Goal: Task Accomplishment & Management: Complete application form

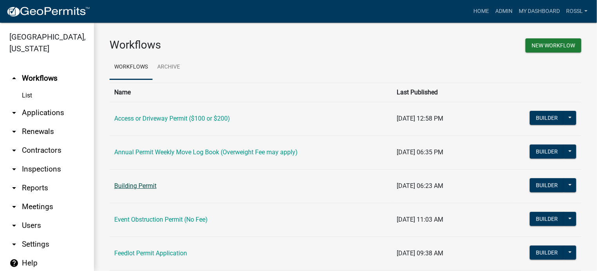
click at [135, 186] on link "Building Permit" at bounding box center [135, 185] width 42 height 7
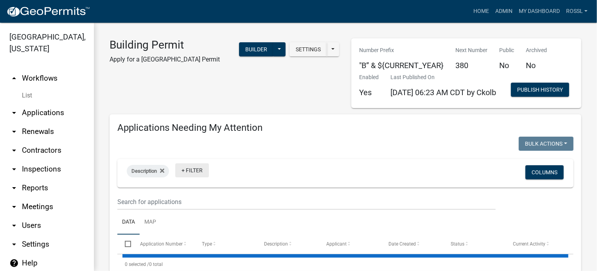
select select "2: 50"
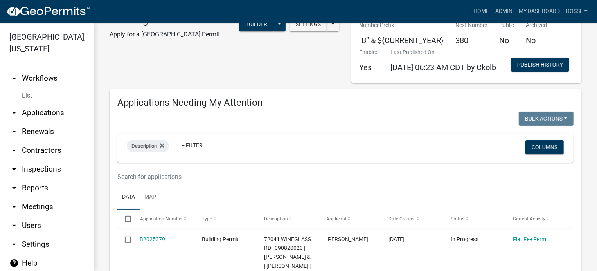
scroll to position [117, 0]
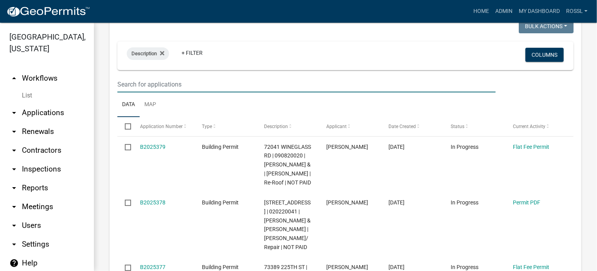
click at [158, 92] on input "text" at bounding box center [306, 84] width 378 height 16
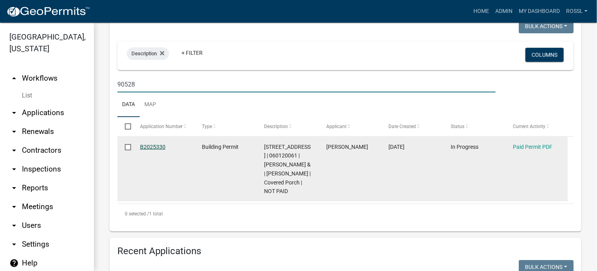
type input "90528"
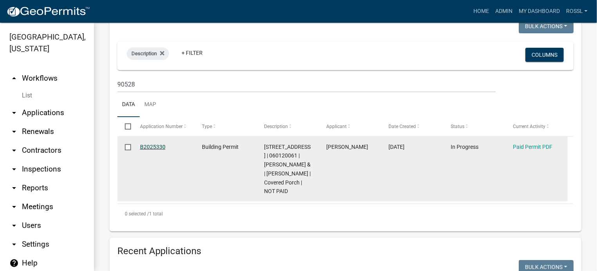
click at [152, 150] on link "B2025330" at bounding box center [152, 147] width 25 height 6
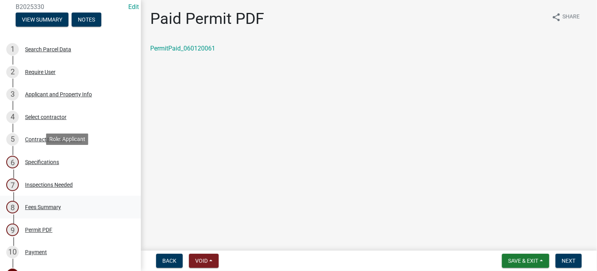
scroll to position [157, 0]
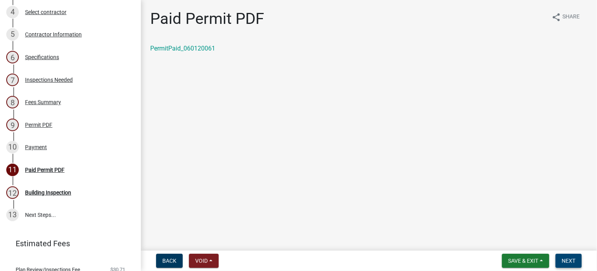
click at [577, 257] on button "Next" at bounding box center [569, 261] width 26 height 14
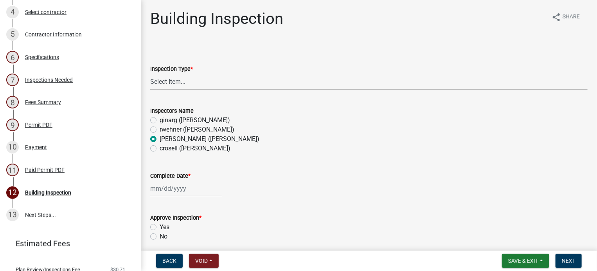
click at [191, 84] on select "Select Item... Footings Foundation Rough Plumbing Rough Mechanical Framing Gas …" at bounding box center [369, 82] width 438 height 16
click at [150, 74] on select "Select Item... Footings Foundation Rough Plumbing Rough Mechanical Framing Gas …" at bounding box center [369, 82] width 438 height 16
select select "306567ba-5481-4577-869f-56a75bb08b28"
select select "10"
select select "2025"
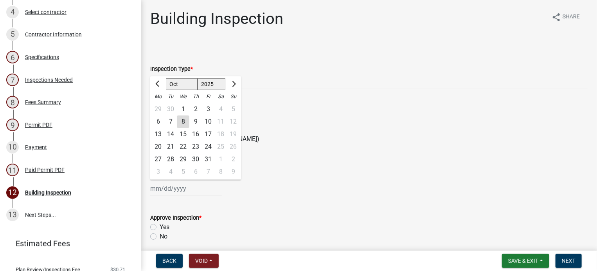
click at [159, 189] on div "[PERSON_NAME] Feb Mar Apr [PERSON_NAME][DATE] Oct Nov [DATE] 1526 1527 1528 152…" at bounding box center [186, 188] width 72 height 16
click at [181, 119] on div "8" at bounding box center [183, 121] width 13 height 13
type input "[DATE]"
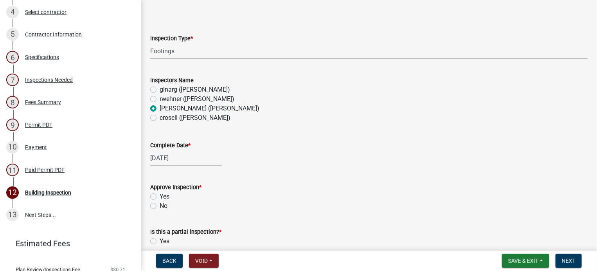
scroll to position [78, 0]
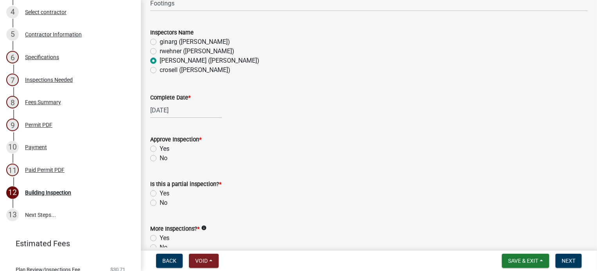
click at [151, 145] on div "Yes" at bounding box center [369, 148] width 438 height 9
click at [160, 147] on label "Yes" at bounding box center [165, 148] width 10 height 9
click at [160, 147] on input "Yes" at bounding box center [162, 146] width 5 height 5
radio input "true"
click at [160, 194] on label "Yes" at bounding box center [165, 193] width 10 height 9
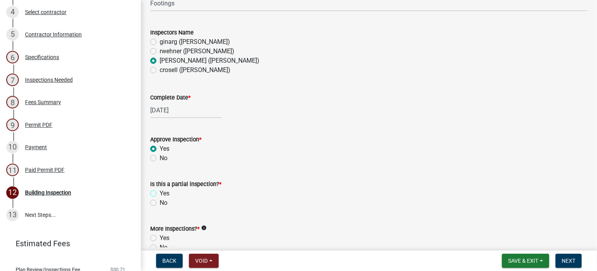
click at [160, 194] on input "Yes" at bounding box center [162, 191] width 5 height 5
radio input "true"
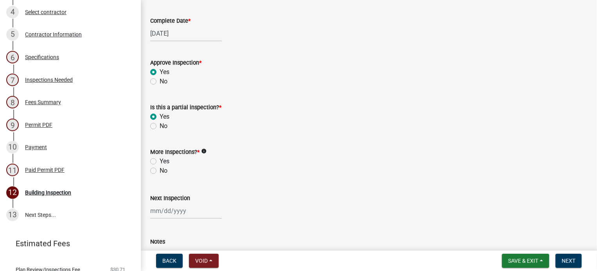
scroll to position [157, 0]
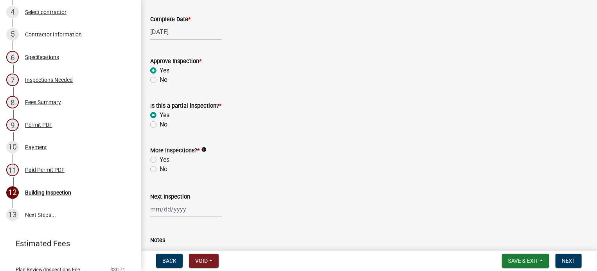
click at [160, 123] on label "No" at bounding box center [164, 124] width 8 height 9
click at [160, 123] on input "No" at bounding box center [162, 122] width 5 height 5
radio input "true"
click at [160, 161] on label "Yes" at bounding box center [165, 159] width 10 height 9
click at [160, 160] on input "Yes" at bounding box center [162, 157] width 5 height 5
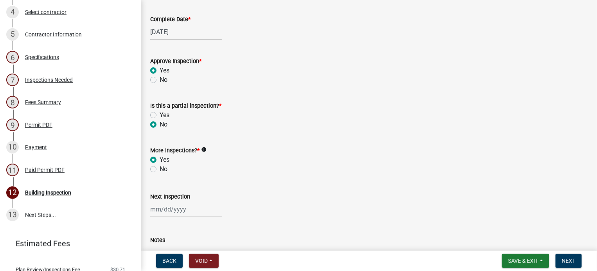
radio input "true"
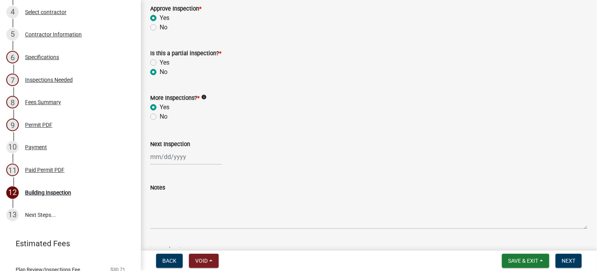
scroll to position [274, 0]
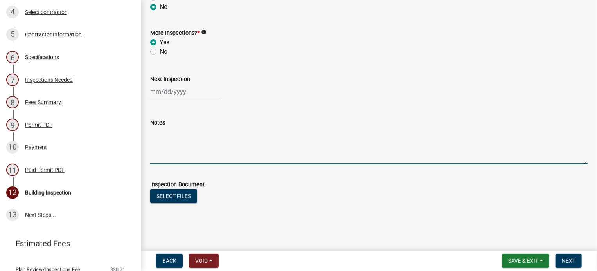
click at [172, 153] on textarea "Notes" at bounding box center [369, 145] width 438 height 37
type textarea "2 done working on 3rd"
click at [528, 261] on span "Save & Exit" at bounding box center [523, 261] width 30 height 6
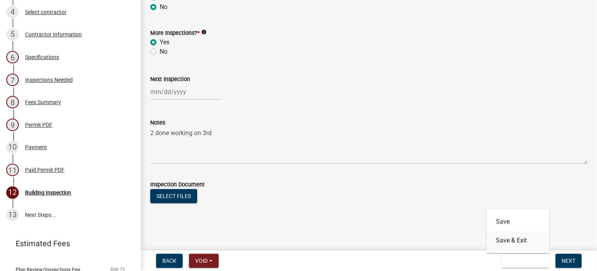
click at [523, 240] on button "Save & Exit" at bounding box center [518, 240] width 63 height 19
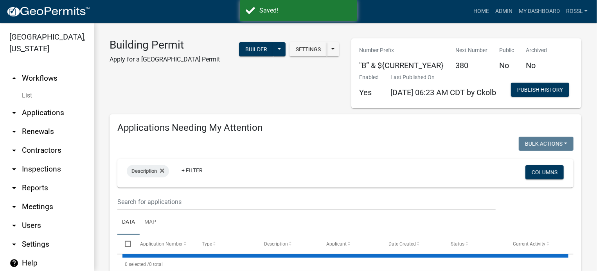
select select "2: 50"
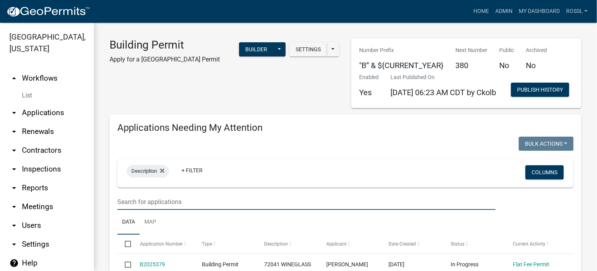
click at [172, 210] on input "text" at bounding box center [306, 202] width 378 height 16
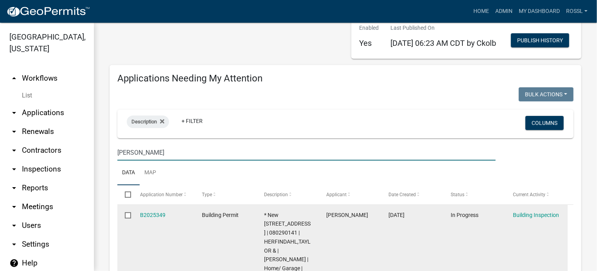
scroll to position [117, 0]
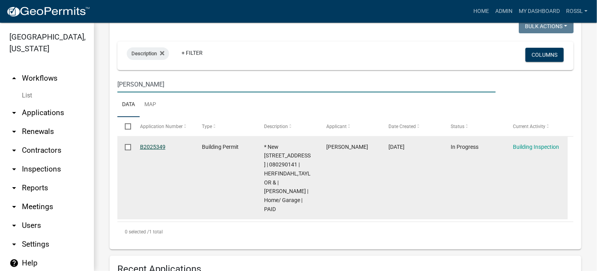
type input "[PERSON_NAME]"
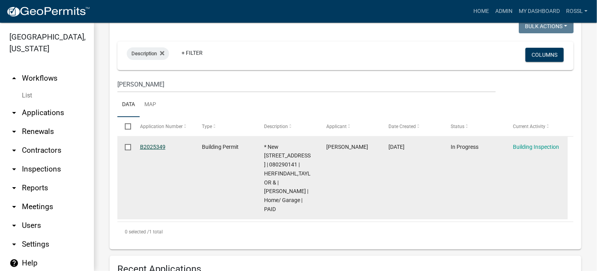
click at [147, 150] on link "B2025349" at bounding box center [152, 147] width 25 height 6
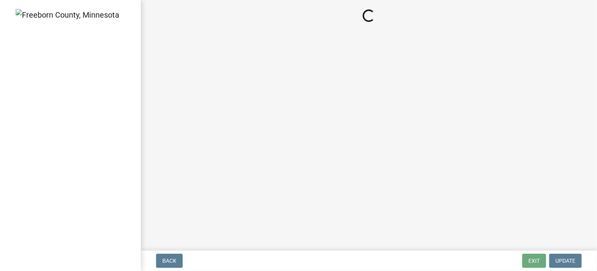
select select "24c4516e-7a9f-48a4-a0b5-6d857a377a6e"
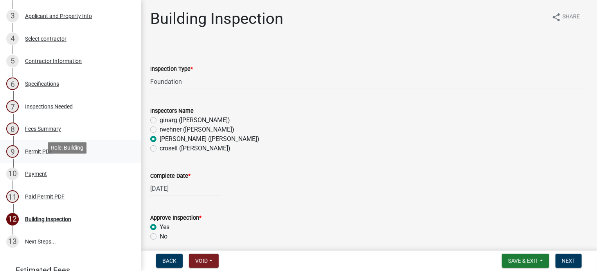
scroll to position [157, 0]
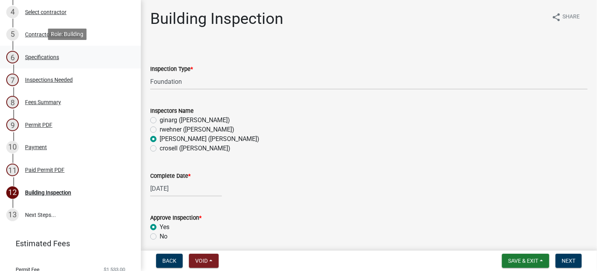
click at [42, 54] on div "Specifications" at bounding box center [42, 56] width 34 height 5
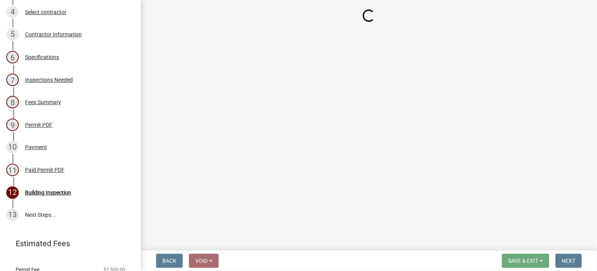
select select "cf5e982a-8fde-449d-bcd8-be8cdfb99374"
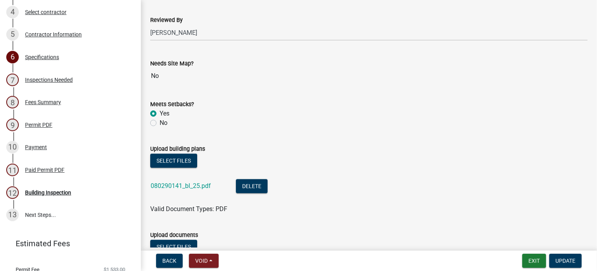
scroll to position [822, 0]
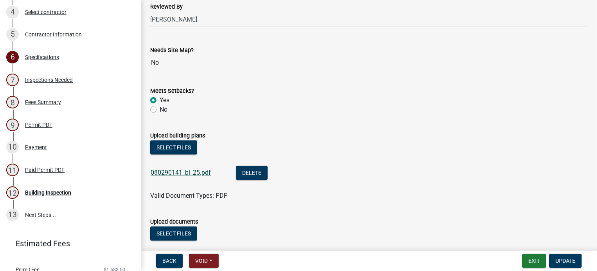
click at [184, 171] on link "080290141_bl_25.pdf" at bounding box center [181, 172] width 60 height 7
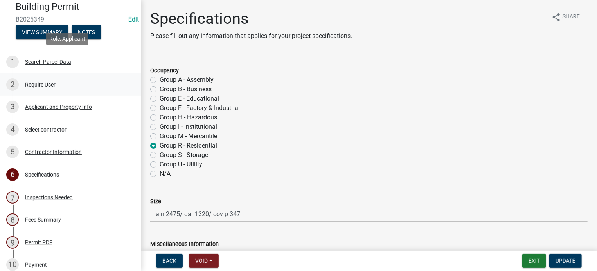
scroll to position [39, 0]
click at [59, 106] on div "Applicant and Property Info" at bounding box center [58, 106] width 67 height 5
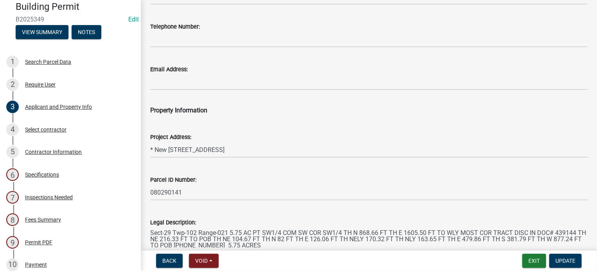
scroll to position [117, 0]
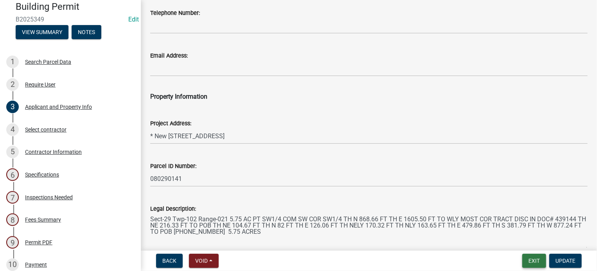
click at [539, 256] on button "Exit" at bounding box center [535, 261] width 24 height 14
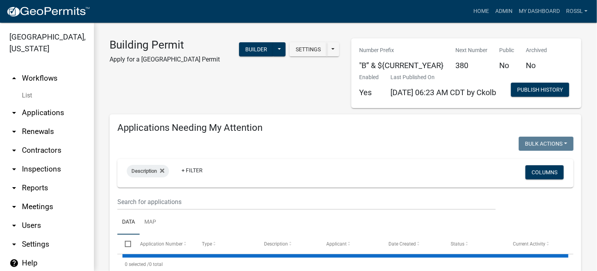
select select "2: 50"
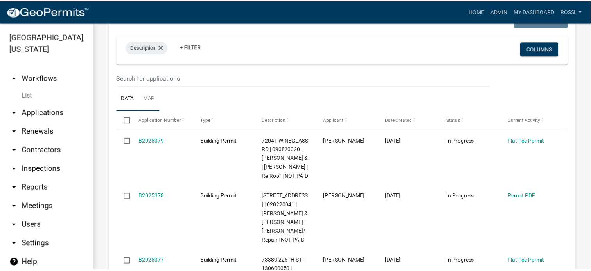
scroll to position [78, 0]
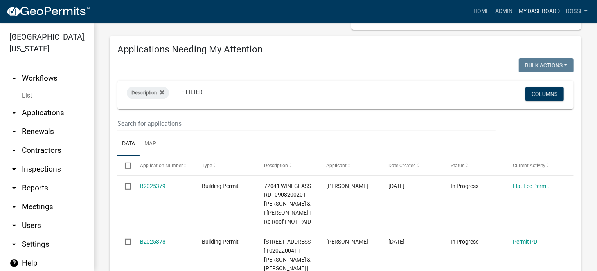
click at [517, 8] on link "My Dashboard" at bounding box center [539, 11] width 47 height 15
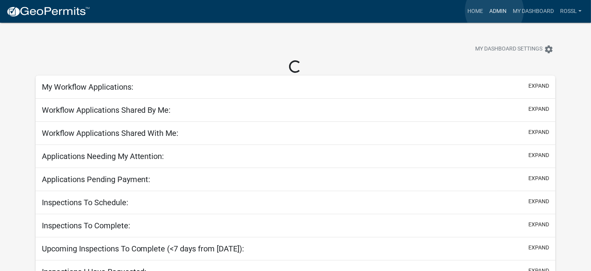
click at [495, 11] on link "Admin" at bounding box center [498, 11] width 23 height 15
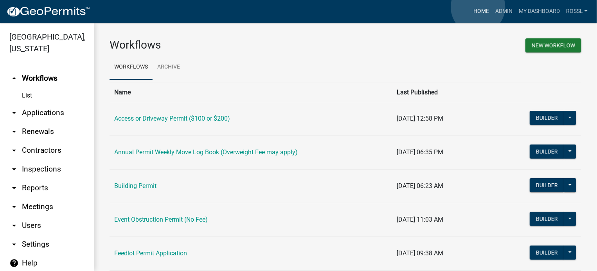
click at [478, 7] on link "Home" at bounding box center [481, 11] width 22 height 15
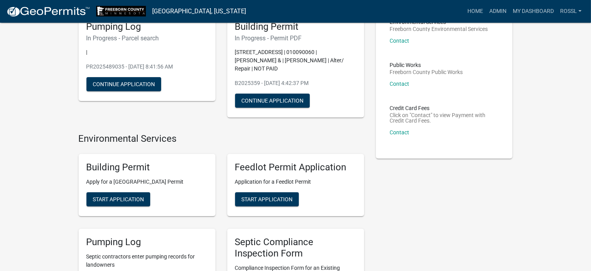
scroll to position [117, 0]
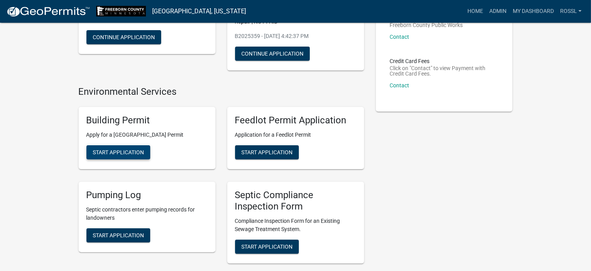
click at [128, 153] on span "Start Application" at bounding box center [118, 152] width 51 height 6
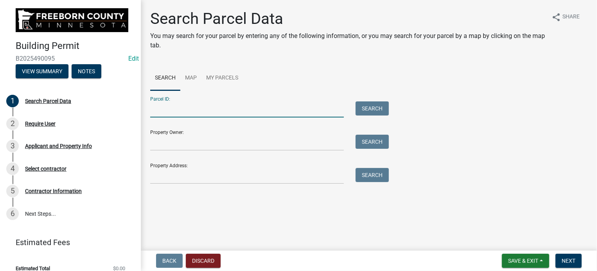
click at [193, 114] on input "Parcel ID:" at bounding box center [247, 109] width 194 height 16
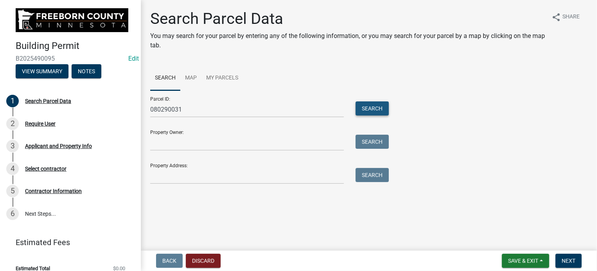
click at [367, 106] on button "Search" at bounding box center [372, 108] width 33 height 14
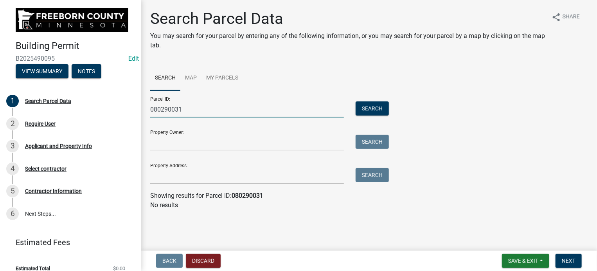
click at [186, 108] on input "080290031" at bounding box center [247, 109] width 194 height 16
type input "0"
type input "080290141"
click at [367, 108] on button "Search" at bounding box center [372, 108] width 33 height 14
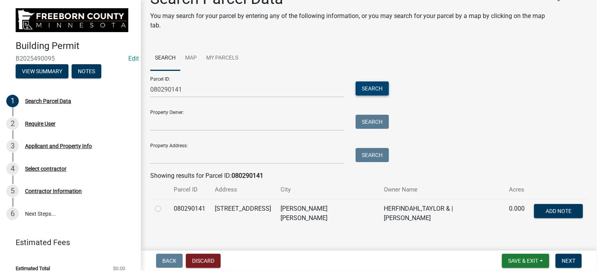
scroll to position [28, 0]
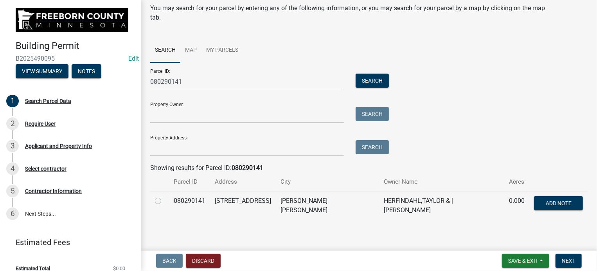
click at [164, 196] on label at bounding box center [164, 196] width 0 height 0
click at [164, 200] on input "radio" at bounding box center [166, 198] width 5 height 5
radio input "true"
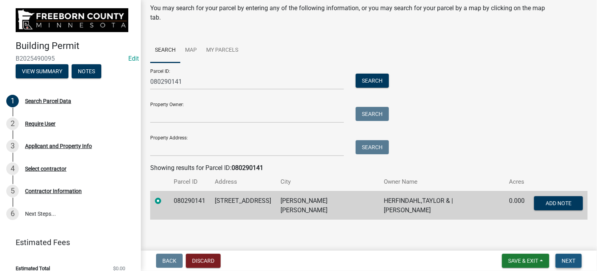
click at [571, 259] on span "Next" at bounding box center [569, 261] width 14 height 6
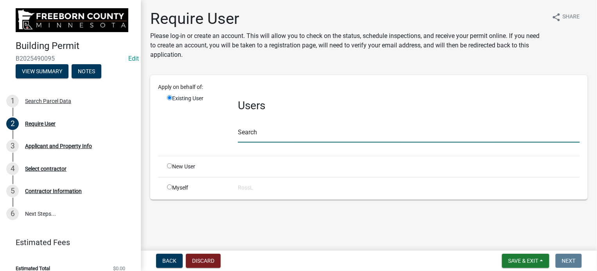
click at [259, 133] on input "text" at bounding box center [409, 134] width 342 height 16
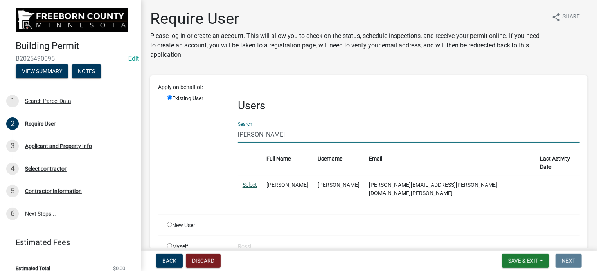
type input "[PERSON_NAME]"
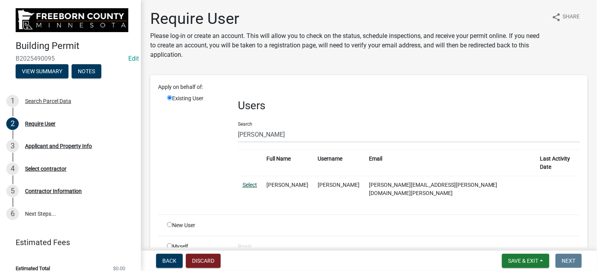
click at [251, 182] on link "Select" at bounding box center [250, 185] width 14 height 6
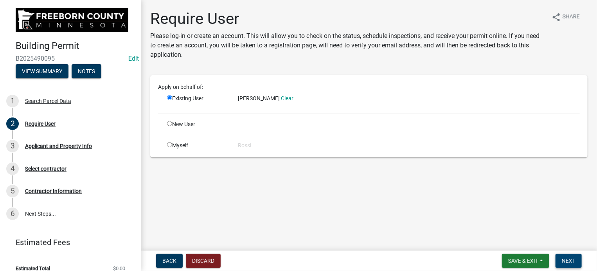
click at [573, 258] on span "Next" at bounding box center [569, 261] width 14 height 6
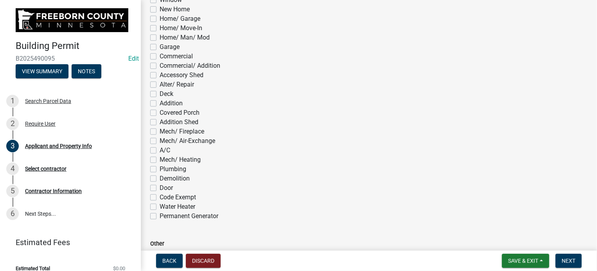
scroll to position [431, 0]
click at [160, 172] on label "Plumbing" at bounding box center [173, 170] width 27 height 9
click at [160, 171] on input "Plumbing" at bounding box center [162, 168] width 5 height 5
checkbox input "true"
checkbox input "false"
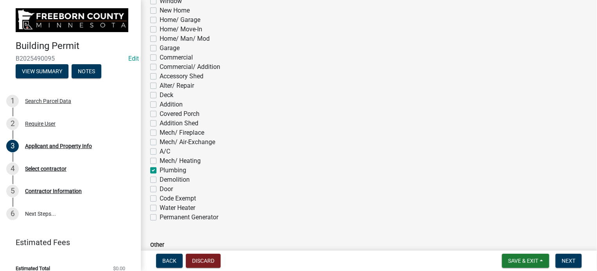
checkbox input "false"
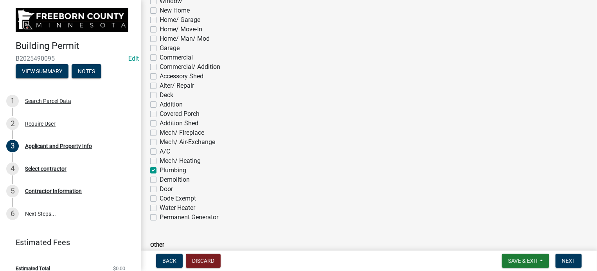
checkbox input "false"
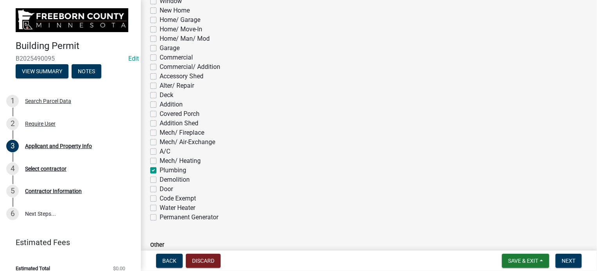
checkbox input "false"
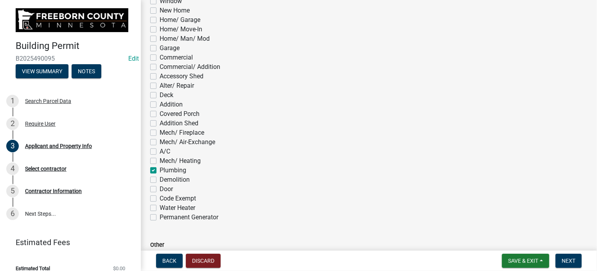
checkbox input "false"
checkbox input "true"
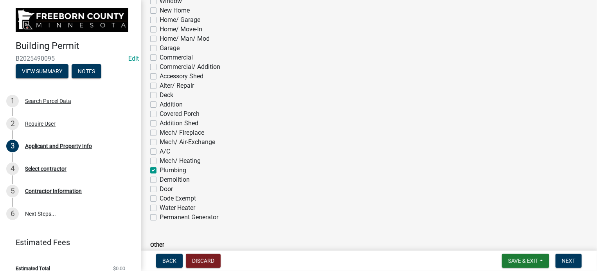
checkbox input "false"
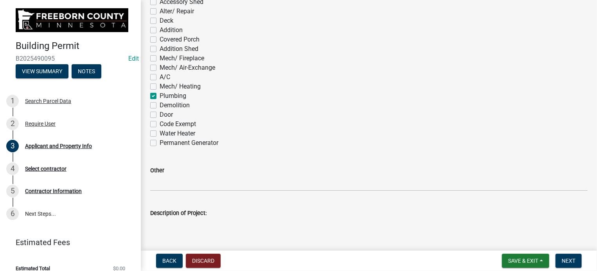
scroll to position [587, 0]
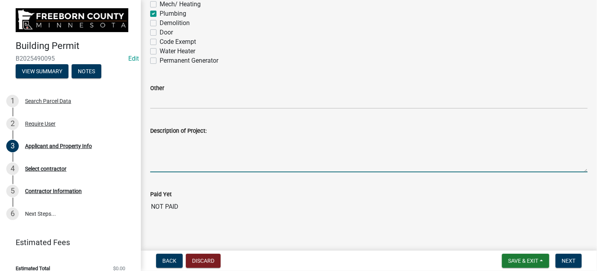
click at [162, 159] on textarea "Description of Project:" at bounding box center [369, 153] width 438 height 37
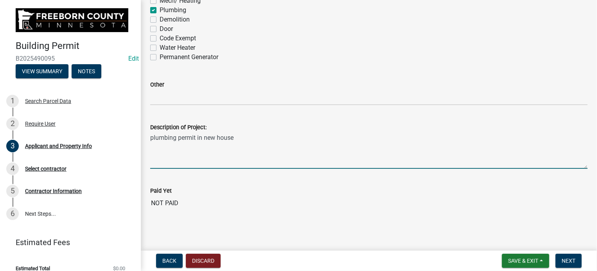
scroll to position [592, 0]
type textarea "plumbing permit in new house"
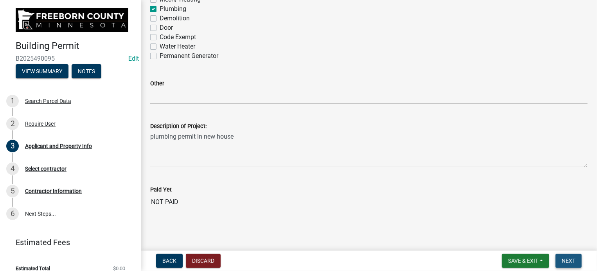
click at [575, 260] on span "Next" at bounding box center [569, 261] width 14 height 6
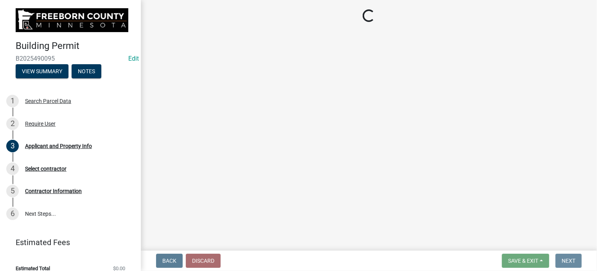
scroll to position [0, 0]
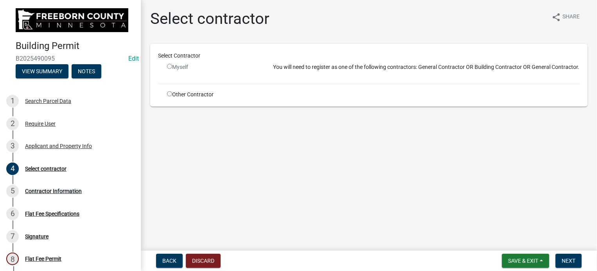
click at [166, 92] on div "Other Contractor" at bounding box center [214, 94] width 106 height 8
click at [171, 94] on input "radio" at bounding box center [169, 93] width 5 height 5
radio input "true"
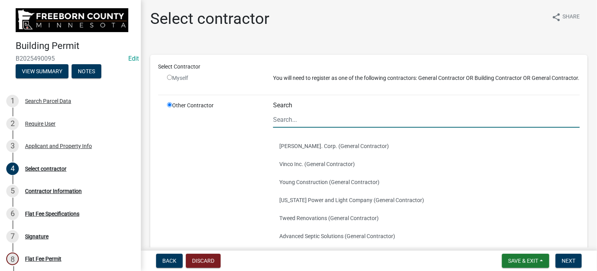
click at [310, 128] on input "Search" at bounding box center [426, 120] width 307 height 16
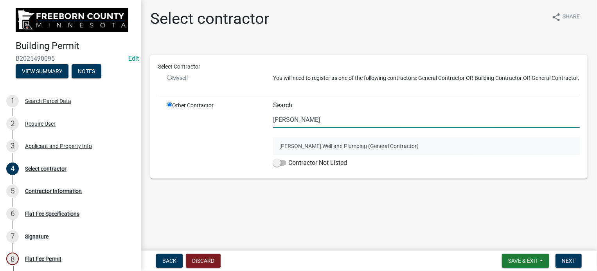
type input "[PERSON_NAME]"
click at [293, 147] on button "[PERSON_NAME] Well and Plumbing (General Contractor)" at bounding box center [426, 146] width 307 height 18
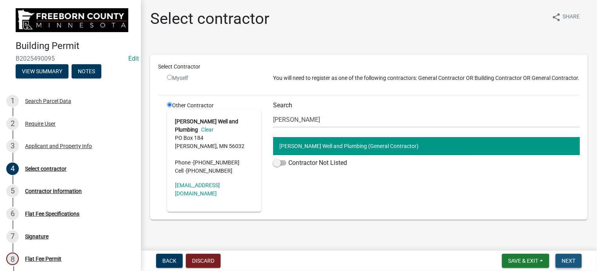
click at [566, 262] on span "Next" at bounding box center [569, 261] width 14 height 6
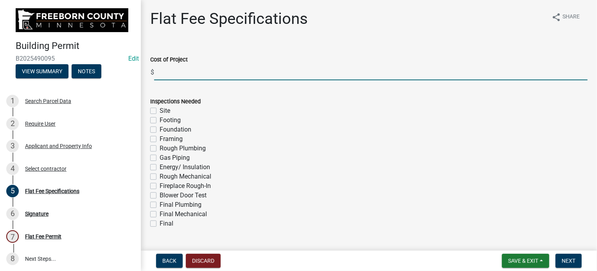
click at [169, 75] on input "text" at bounding box center [371, 72] width 434 height 16
type input "3"
type input "39000"
click at [160, 148] on label "Rough Plumbing" at bounding box center [183, 148] width 46 height 9
click at [160, 148] on input "Rough Plumbing" at bounding box center [162, 146] width 5 height 5
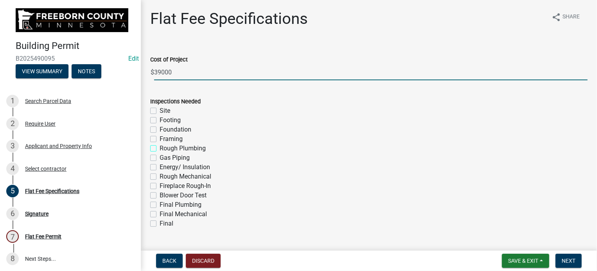
checkbox input "true"
checkbox input "false"
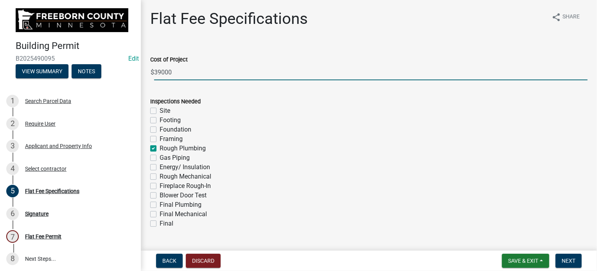
checkbox input "true"
checkbox input "false"
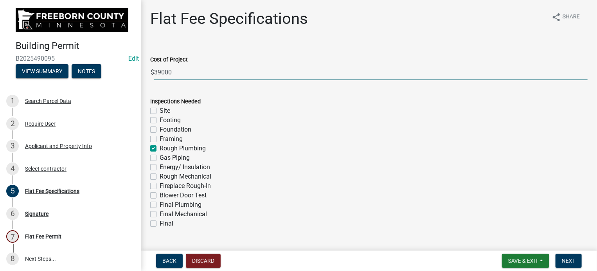
checkbox input "false"
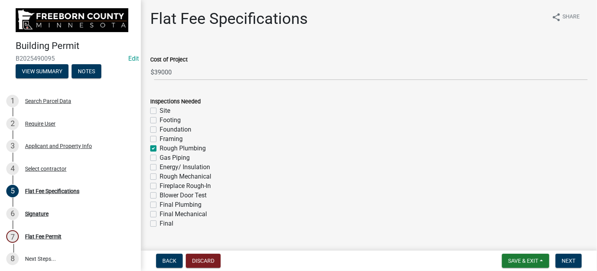
click at [160, 157] on label "Gas Piping" at bounding box center [175, 157] width 30 height 9
click at [160, 157] on input "Gas Piping" at bounding box center [162, 155] width 5 height 5
checkbox input "true"
checkbox input "false"
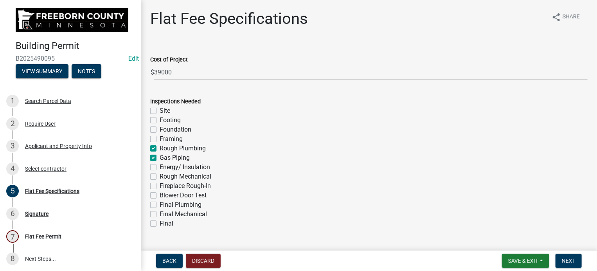
checkbox input "false"
checkbox input "true"
checkbox input "false"
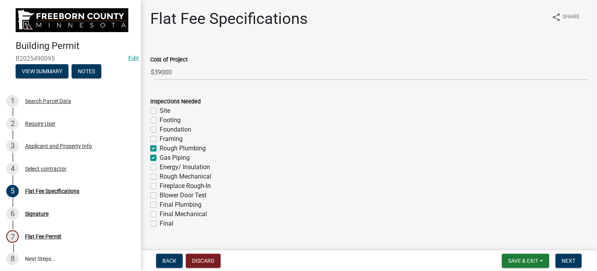
checkbox input "false"
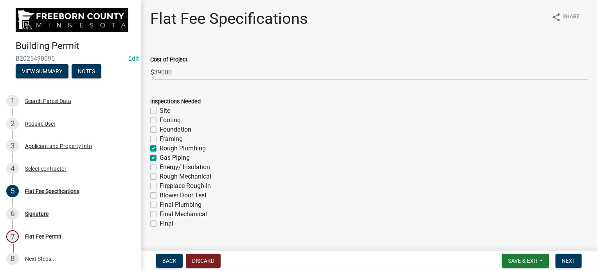
checkbox input "false"
click at [160, 159] on label "Gas Piping" at bounding box center [175, 157] width 30 height 9
click at [160, 158] on input "Gas Piping" at bounding box center [162, 155] width 5 height 5
checkbox input "false"
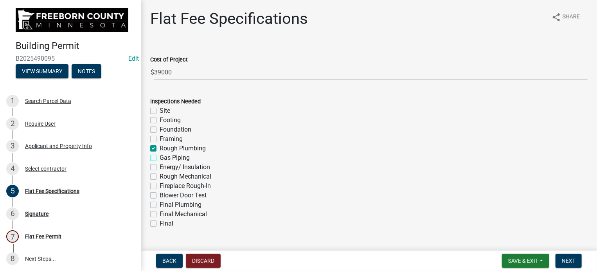
checkbox input "false"
checkbox input "true"
checkbox input "false"
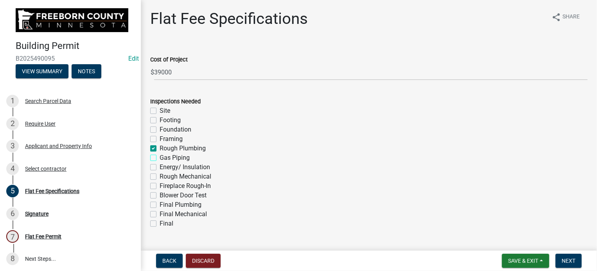
checkbox input "false"
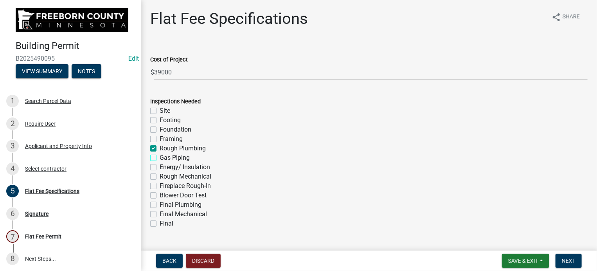
checkbox input "false"
click at [160, 223] on label "Final" at bounding box center [167, 223] width 14 height 9
click at [160, 223] on input "Final" at bounding box center [162, 221] width 5 height 5
checkbox input "true"
checkbox input "false"
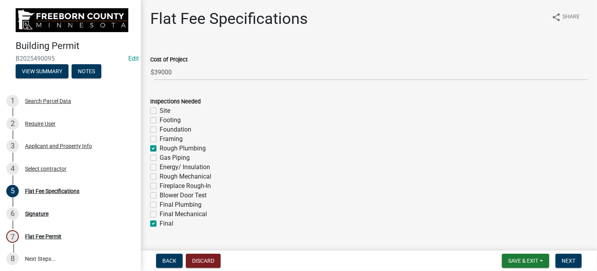
checkbox input "false"
checkbox input "true"
checkbox input "false"
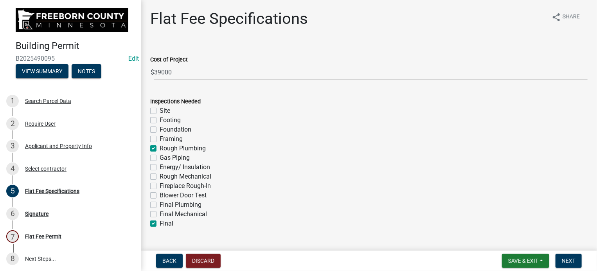
checkbox input "false"
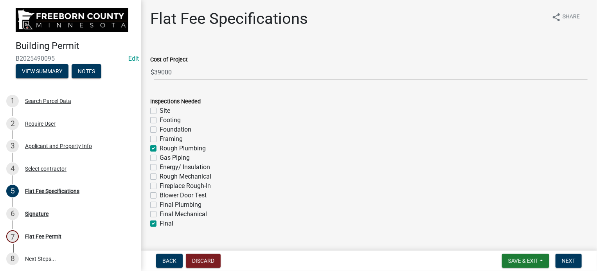
checkbox input "false"
checkbox input "true"
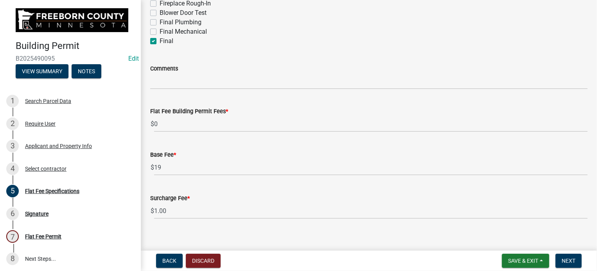
scroll to position [196, 0]
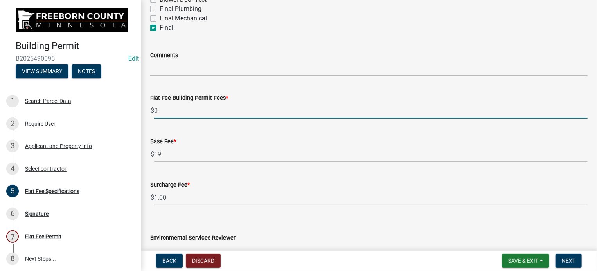
click at [160, 110] on input "0" at bounding box center [371, 111] width 434 height 16
type input "59"
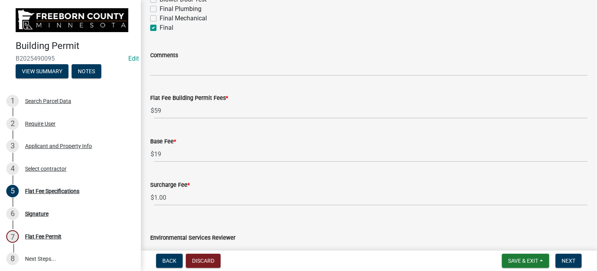
drag, startPoint x: 194, startPoint y: 122, endPoint x: 198, endPoint y: 125, distance: 5.0
click at [194, 122] on wm-data-entity-input "Flat Fee Building Permit Fees * $ 59" at bounding box center [369, 103] width 438 height 43
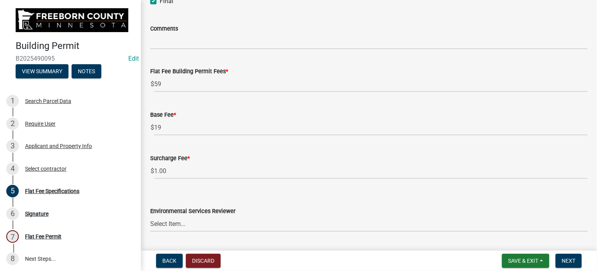
scroll to position [244, 0]
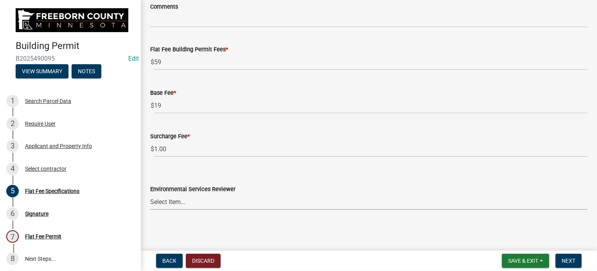
click at [172, 200] on select "Select Item... [PERSON_NAME] [PERSON_NAME] [PERSON_NAME] [PERSON_NAME] [PERSON_…" at bounding box center [369, 202] width 438 height 16
click at [150, 194] on select "Select Item... [PERSON_NAME] [PERSON_NAME] [PERSON_NAME] [PERSON_NAME] [PERSON_…" at bounding box center [369, 202] width 438 height 16
select select "cf5e982a-8fde-449d-bcd8-be8cdfb99374"
click at [566, 258] on span "Next" at bounding box center [569, 261] width 14 height 6
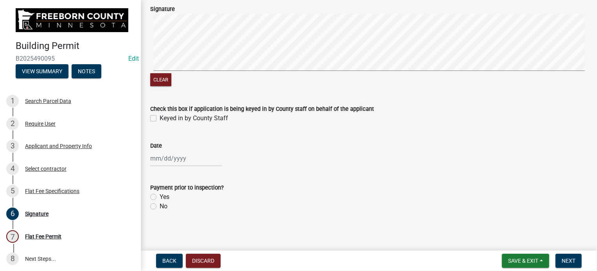
scroll to position [50, 0]
click at [160, 117] on label "Keyed in by County Staff" at bounding box center [194, 116] width 68 height 9
click at [160, 117] on input "Keyed in by County Staff" at bounding box center [162, 114] width 5 height 5
checkbox input "true"
click at [169, 147] on div "Date" at bounding box center [369, 144] width 438 height 9
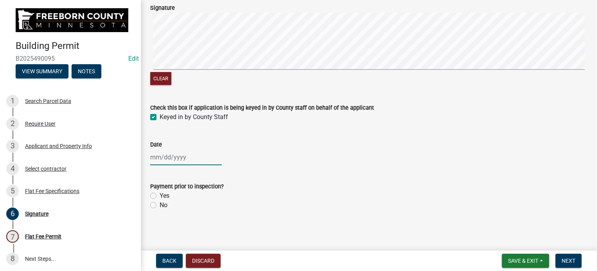
click at [172, 153] on div at bounding box center [186, 157] width 72 height 16
select select "10"
select select "2025"
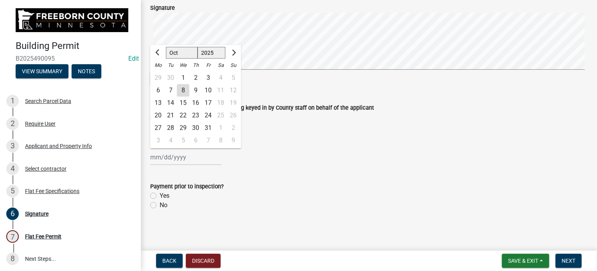
click at [185, 92] on div "8" at bounding box center [183, 90] width 13 height 13
type input "[DATE]"
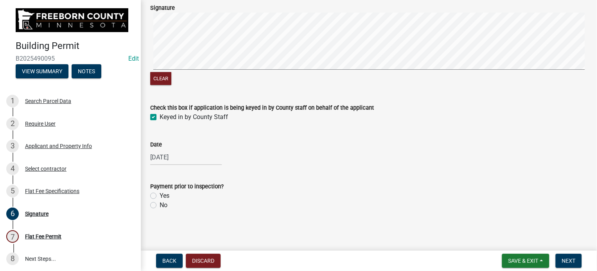
click at [160, 204] on label "No" at bounding box center [164, 204] width 8 height 9
click at [160, 204] on input "No" at bounding box center [162, 202] width 5 height 5
radio input "true"
click at [575, 260] on span "Next" at bounding box center [569, 261] width 14 height 6
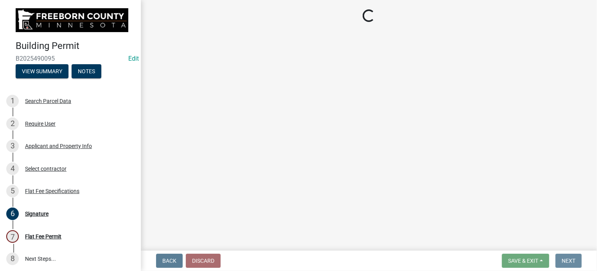
scroll to position [0, 0]
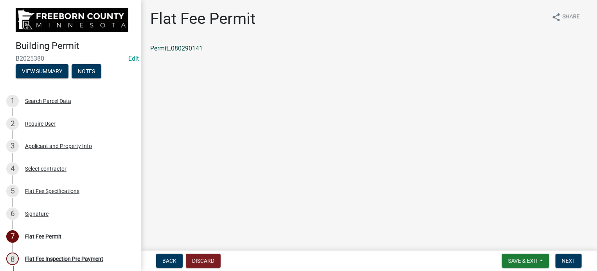
click at [199, 45] on link "Permit_080290141" at bounding box center [176, 48] width 52 height 7
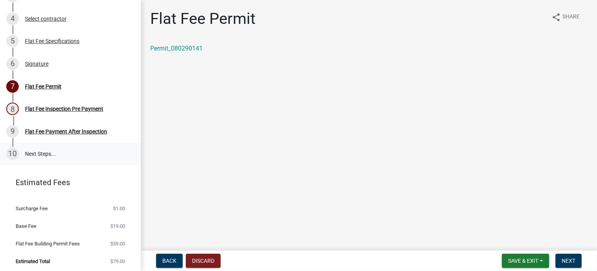
scroll to position [151, 0]
click at [93, 106] on div "Flat Fee Inspection Pre Payment" at bounding box center [64, 107] width 78 height 5
click at [578, 261] on button "Next" at bounding box center [569, 261] width 26 height 14
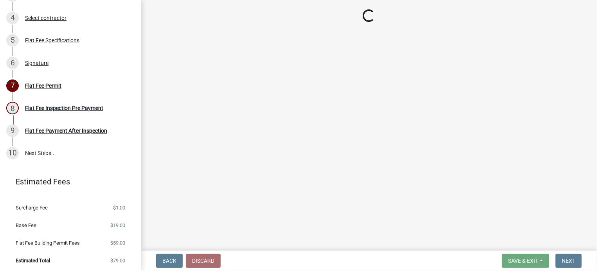
select select "3613e5d6-c0da-40a7-83d4-d5638b2e6124"
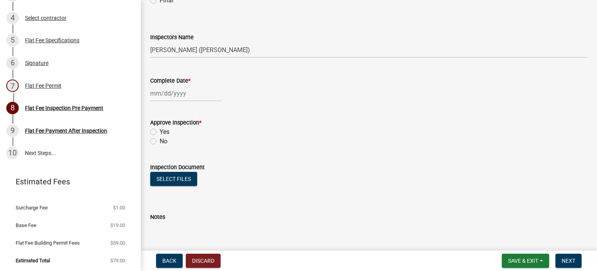
scroll to position [150, 0]
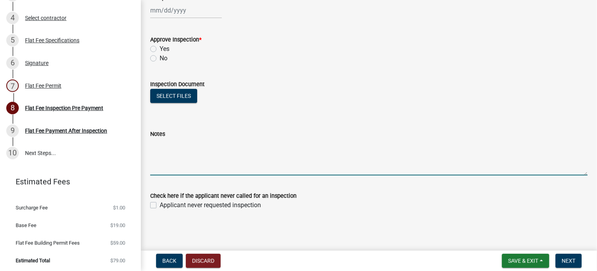
click at [172, 163] on textarea "Notes" at bounding box center [369, 157] width 438 height 37
click at [191, 143] on textarea "Dwv [DATE]" at bounding box center [369, 157] width 438 height 37
click at [164, 146] on textarea "Dwv [DATE]" at bounding box center [369, 157] width 438 height 37
click at [201, 143] on textarea "Dwv U.G- [DATE]" at bounding box center [369, 157] width 438 height 37
type textarea "Dwv U.G- [DATE] 5psi ok /"
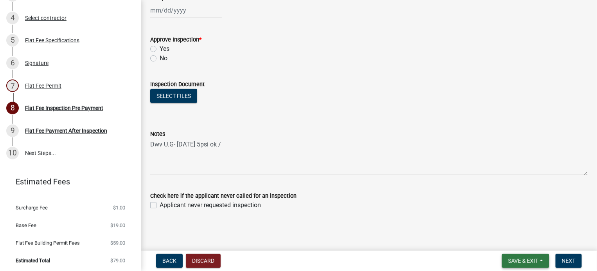
click at [519, 259] on span "Save & Exit" at bounding box center [523, 261] width 30 height 6
click at [522, 236] on button "Save & Exit" at bounding box center [518, 240] width 63 height 19
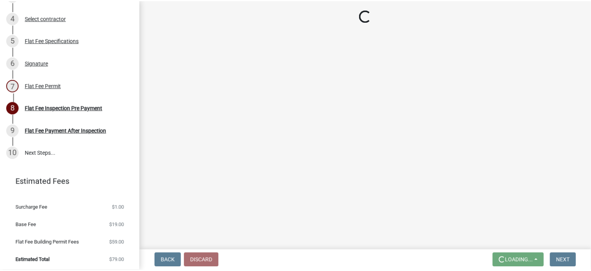
scroll to position [0, 0]
